Goal: Information Seeking & Learning: Understand process/instructions

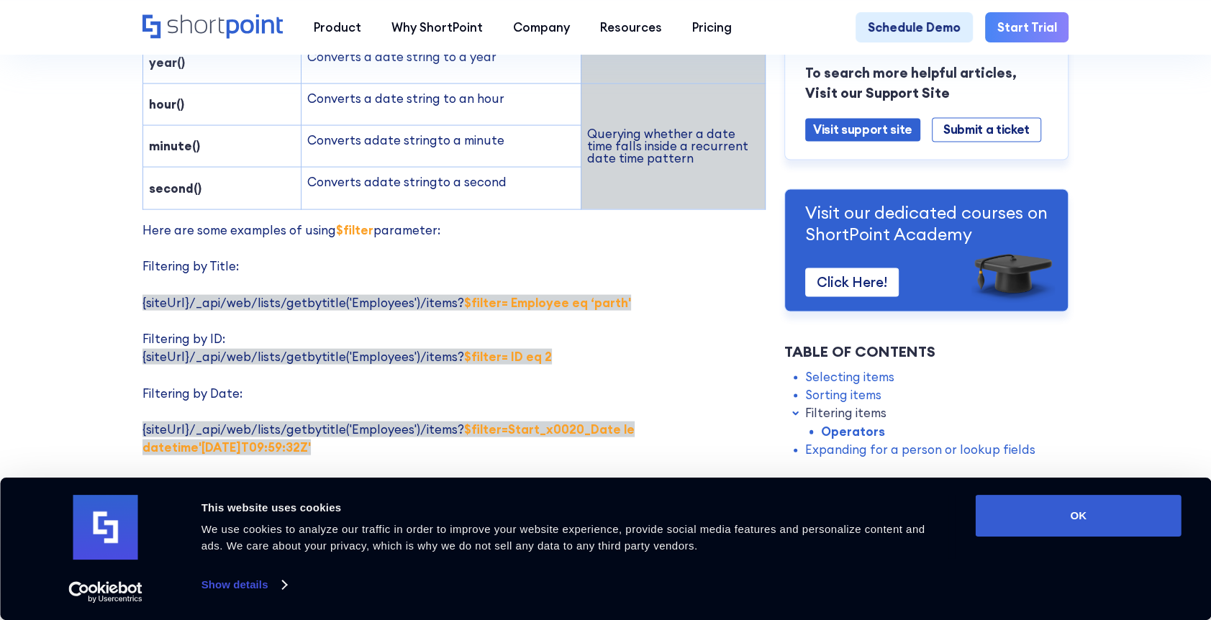
scroll to position [2374, 0]
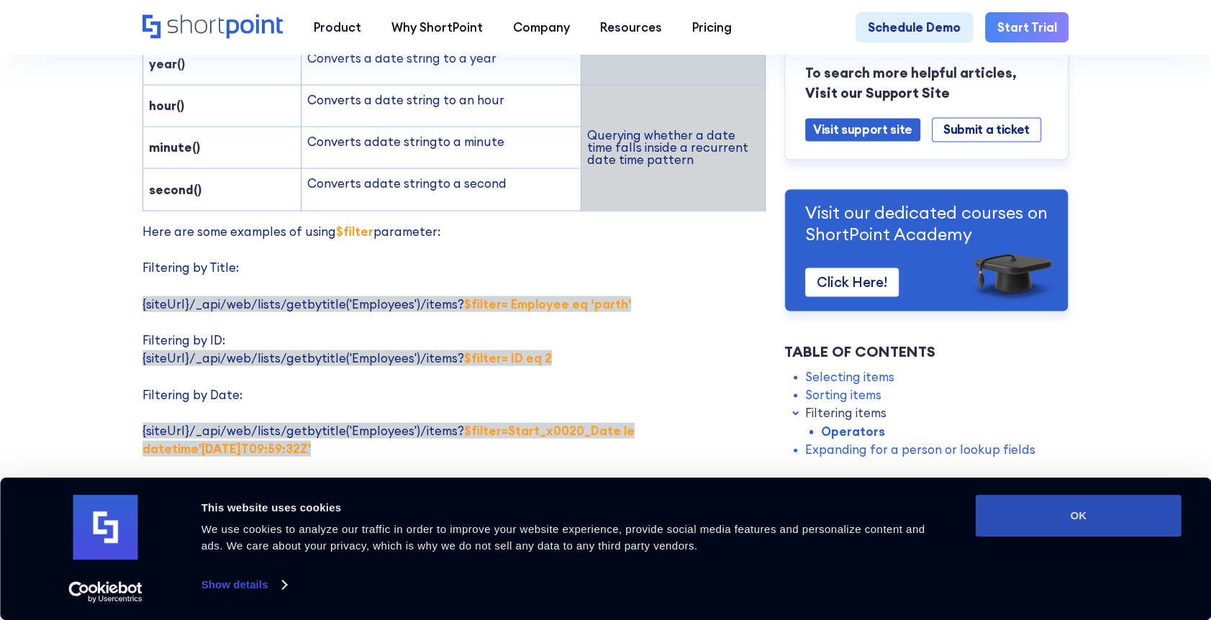
click at [1153, 505] on button "OK" at bounding box center [1079, 516] width 206 height 42
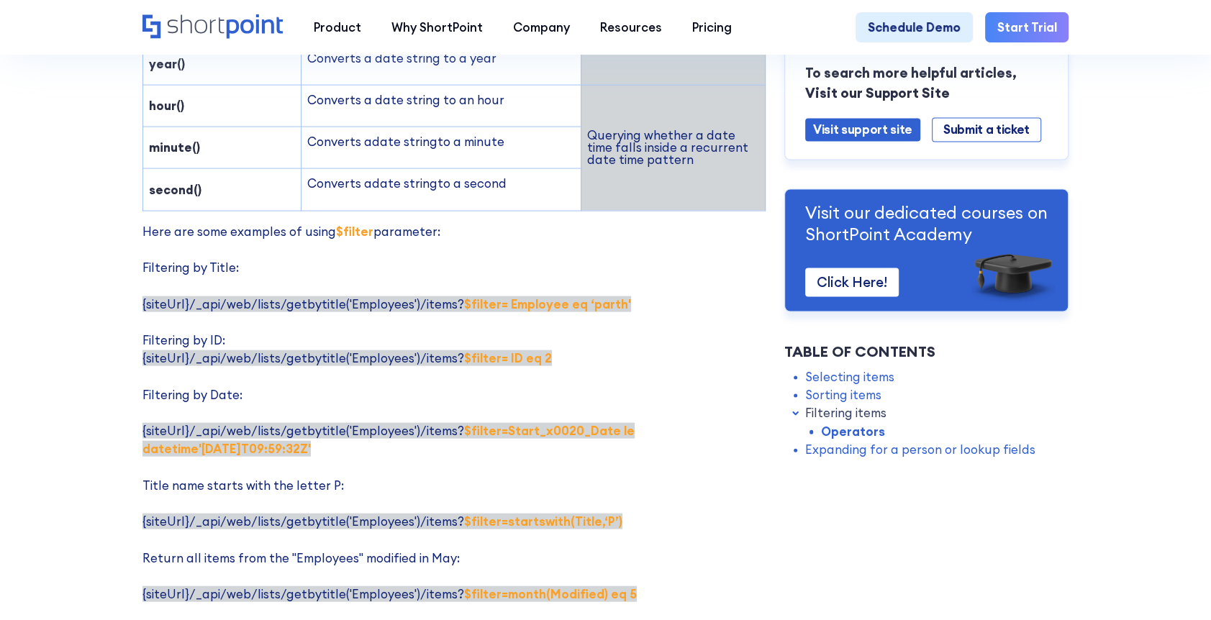
scroll to position [0, 0]
drag, startPoint x: 455, startPoint y: 226, endPoint x: 614, endPoint y: 240, distance: 158.9
click at [614, 240] on p "Here are some examples of using $filter parameter: Filtering by Title: {siteUrl…" at bounding box center [454, 468] width 624 height 490
drag, startPoint x: 447, startPoint y: 287, endPoint x: 644, endPoint y: 288, distance: 197.1
click at [644, 288] on p "Here are some examples of using $filter parameter: Filtering by Title: {siteUrl…" at bounding box center [454, 468] width 624 height 490
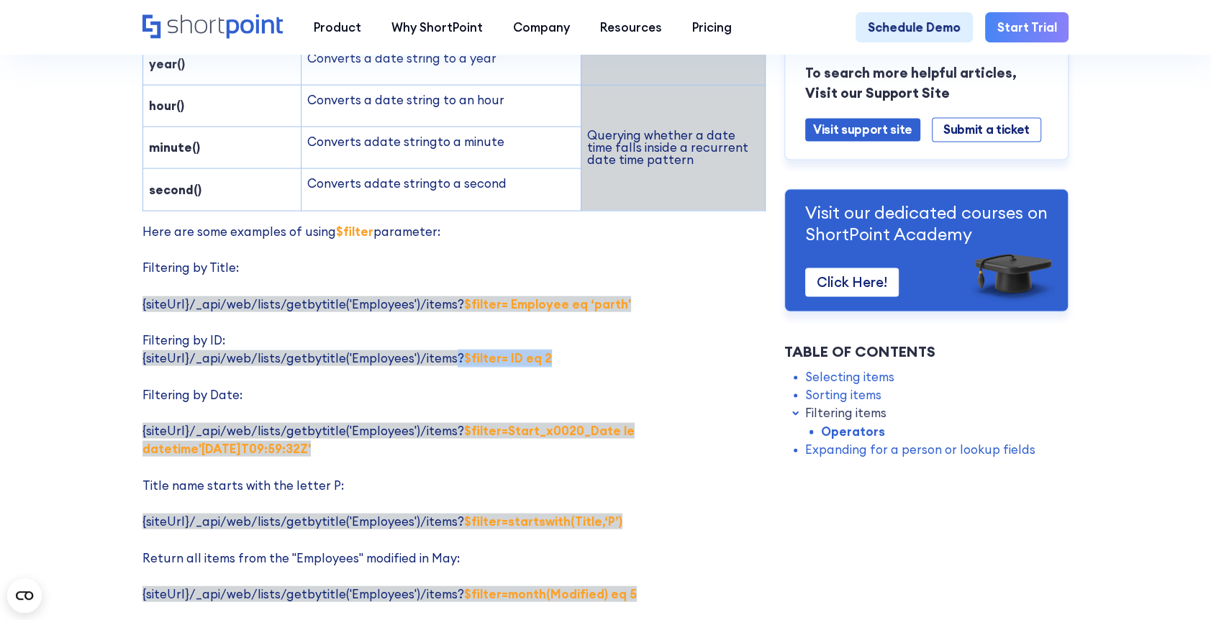
click at [644, 288] on p "Here are some examples of using $filter parameter: Filtering by Title: {siteUrl…" at bounding box center [454, 468] width 624 height 490
drag, startPoint x: 450, startPoint y: 358, endPoint x: 742, endPoint y: 381, distance: 292.4
click at [742, 381] on p "Here are some examples of using $filter parameter: Filtering by Title: {siteUrl…" at bounding box center [454, 468] width 624 height 490
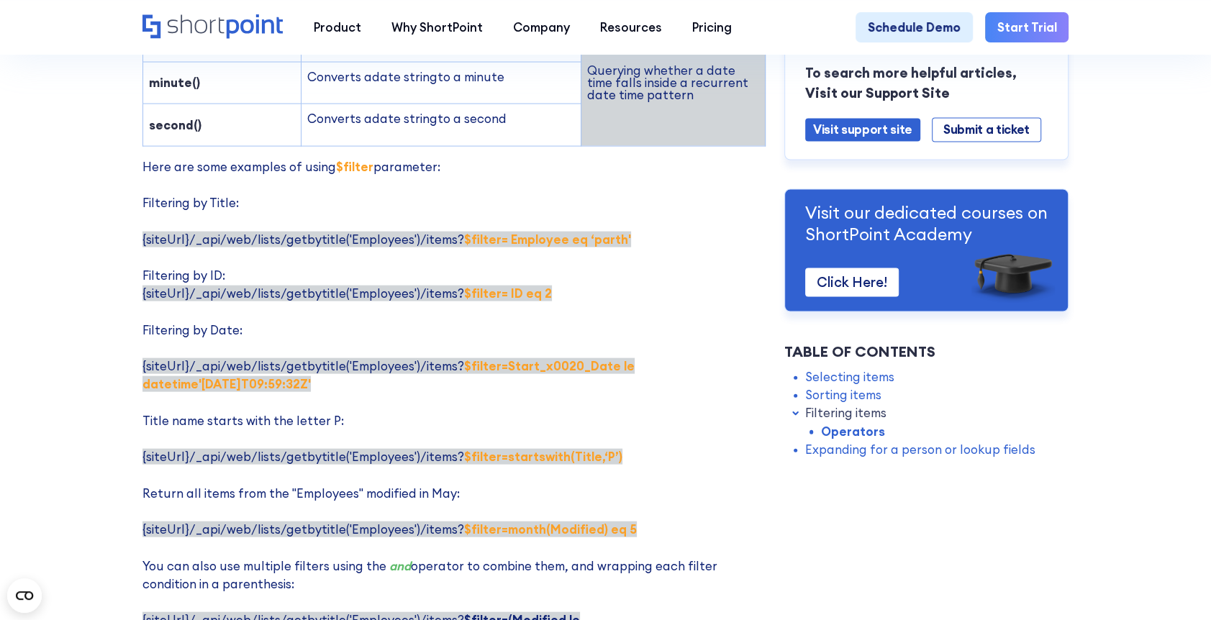
scroll to position [2446, 0]
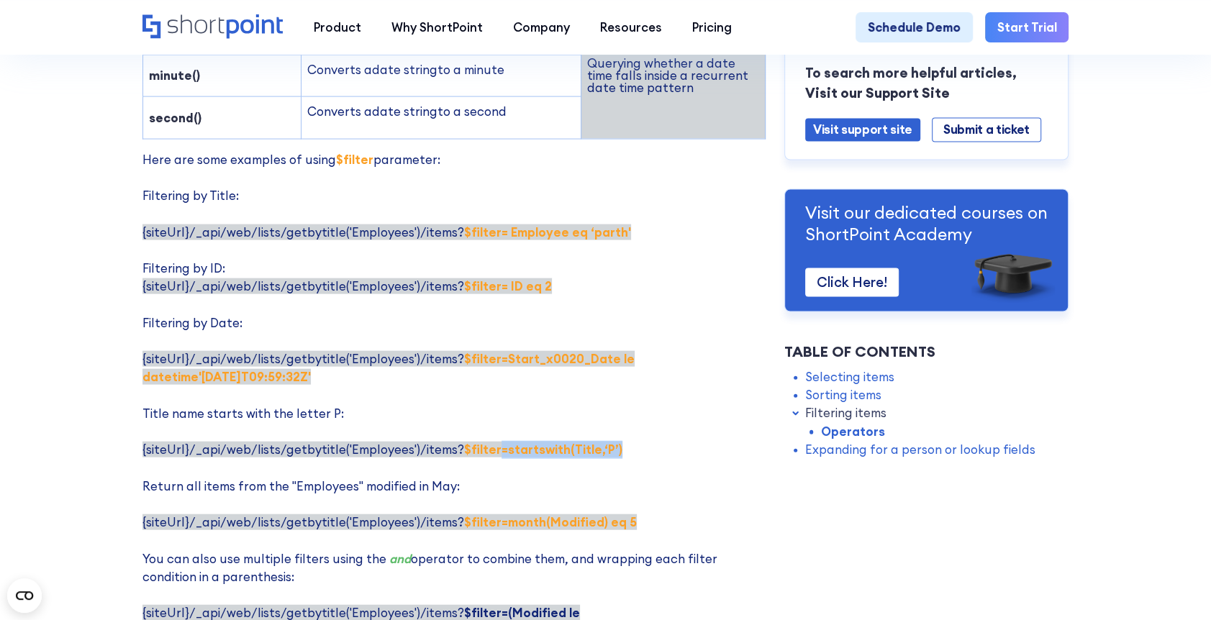
drag, startPoint x: 483, startPoint y: 379, endPoint x: 615, endPoint y: 378, distance: 131.7
click at [615, 378] on p "Here are some examples of using $filter parameter: Filtering by Title: {siteUrl…" at bounding box center [454, 396] width 624 height 490
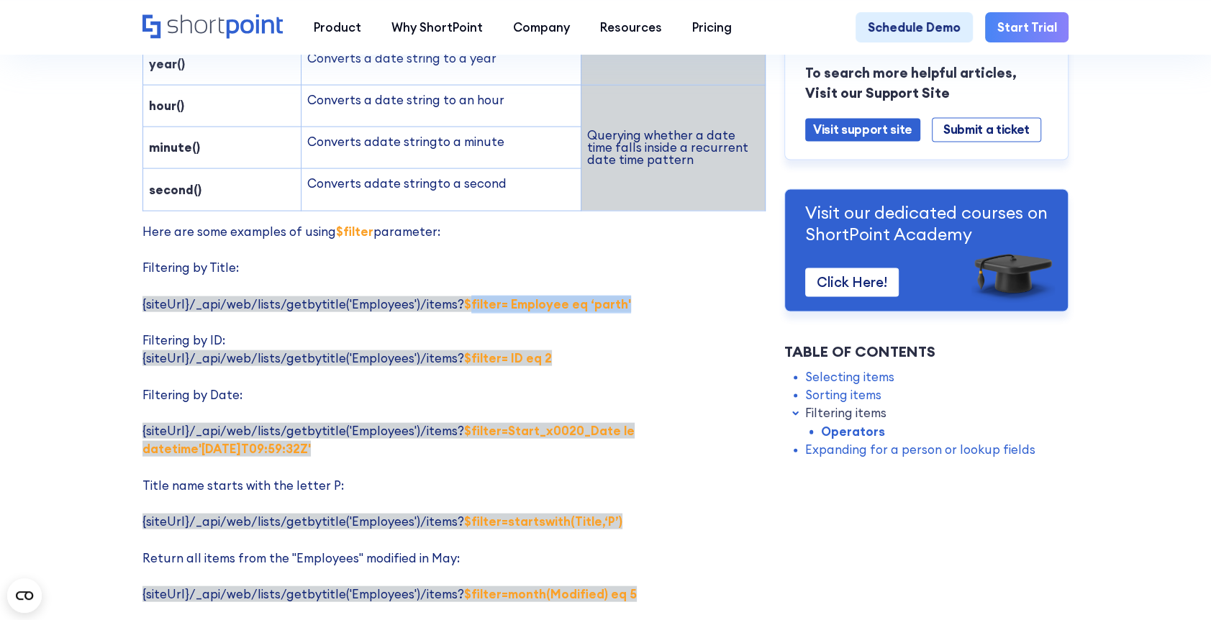
drag, startPoint x: 457, startPoint y: 227, endPoint x: 625, endPoint y: 234, distance: 168.5
click at [625, 234] on p "Here are some examples of using $filter parameter: Filtering by Title: {siteUrl…" at bounding box center [454, 468] width 624 height 490
click at [610, 243] on p "Here are some examples of using $filter parameter: Filtering by Title: {siteUrl…" at bounding box center [454, 468] width 624 height 490
drag, startPoint x: 448, startPoint y: 232, endPoint x: 633, endPoint y: 239, distance: 185.0
click at [633, 239] on p "Here are some examples of using $filter parameter: Filtering by Title: {siteUrl…" at bounding box center [454, 468] width 624 height 490
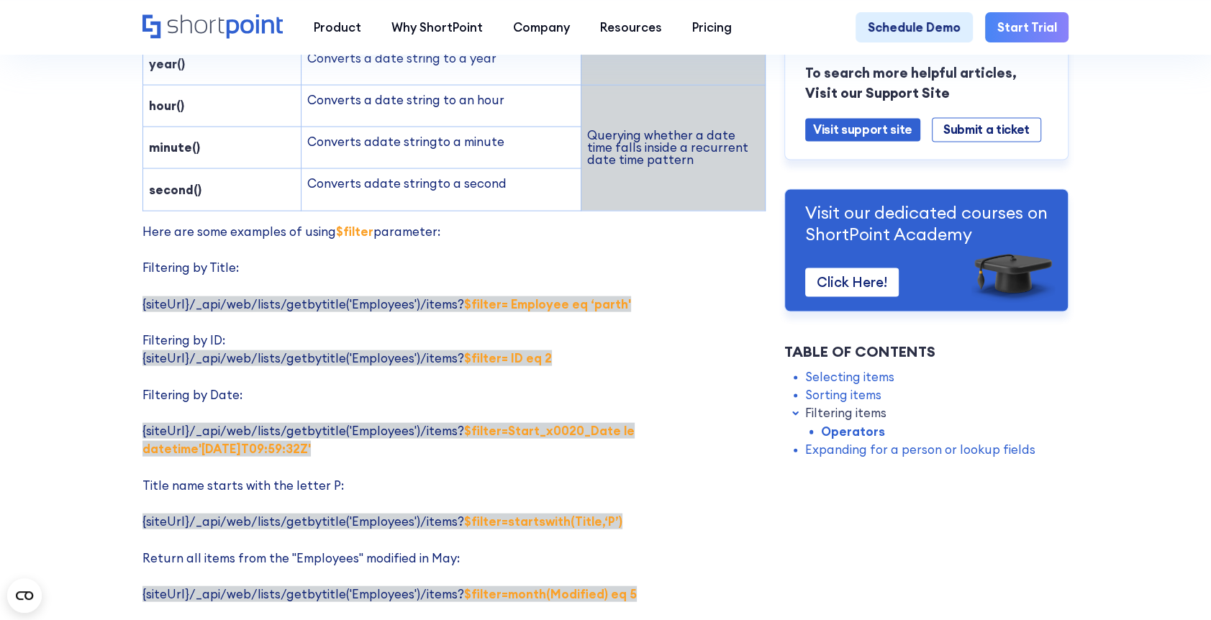
click at [407, 412] on p "Here are some examples of using $filter parameter: Filtering by Title: {siteUrl…" at bounding box center [454, 468] width 624 height 490
